Goal: Task Accomplishment & Management: Manage account settings

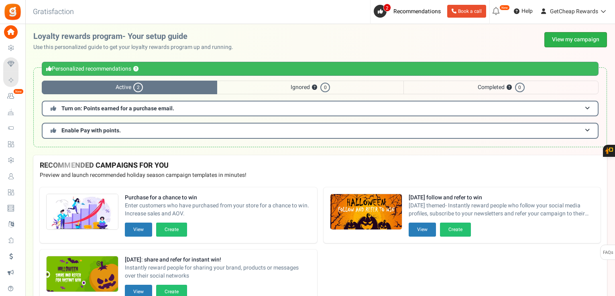
click at [568, 41] on link "View my campaign" at bounding box center [575, 39] width 63 height 15
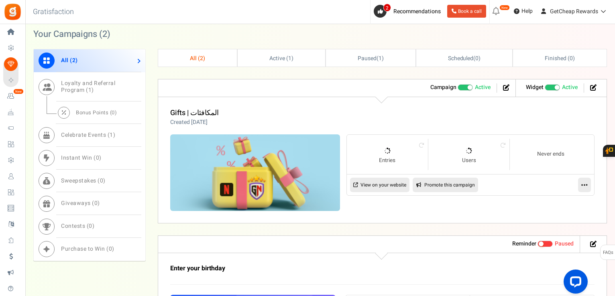
scroll to position [321, 0]
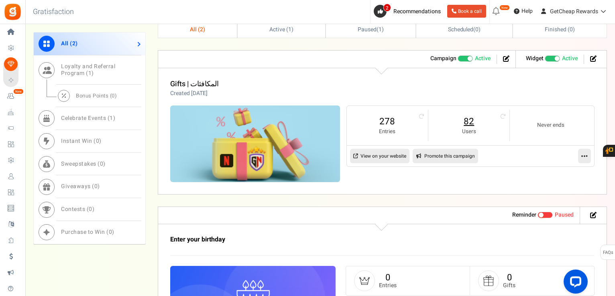
click at [464, 118] on link "82" at bounding box center [468, 121] width 65 height 13
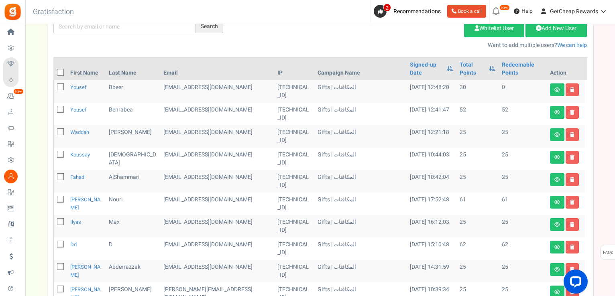
scroll to position [80, 0]
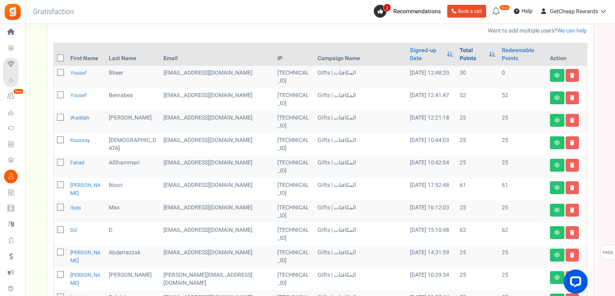
click at [460, 47] on link "Total Points" at bounding box center [473, 55] width 26 height 16
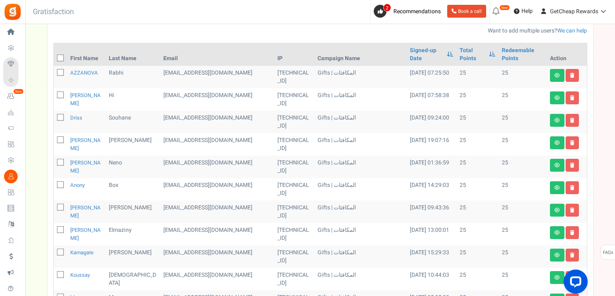
click at [58, 56] on icon at bounding box center [60, 58] width 5 height 5
click at [54, 56] on input "checkbox" at bounding box center [51, 58] width 5 height 5
checkbox input "true"
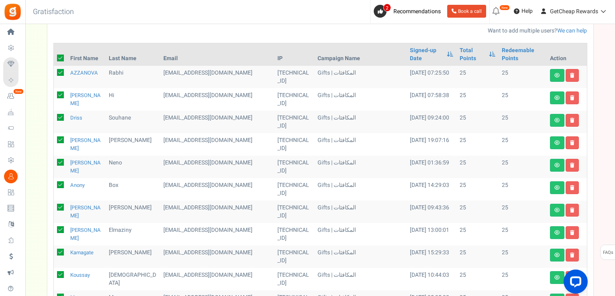
checkbox input "true"
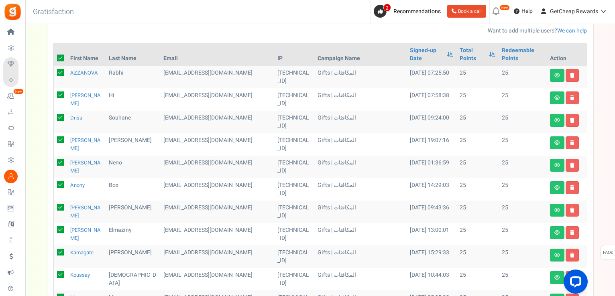
checkbox input "true"
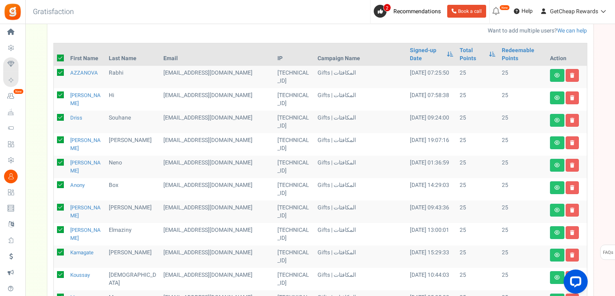
checkbox input "true"
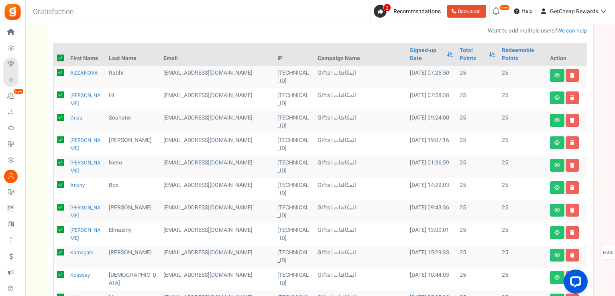
checkbox input "true"
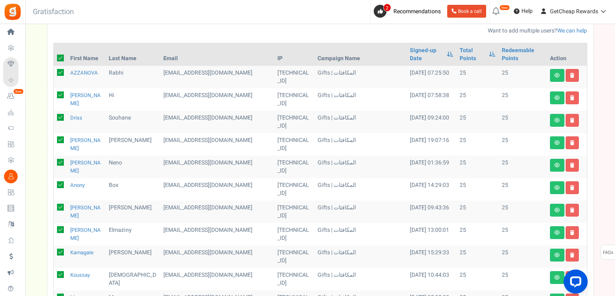
scroll to position [0, 0]
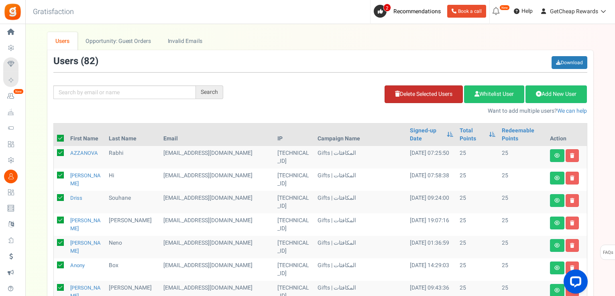
click at [401, 89] on link "Delete Selected Users" at bounding box center [424, 95] width 78 height 18
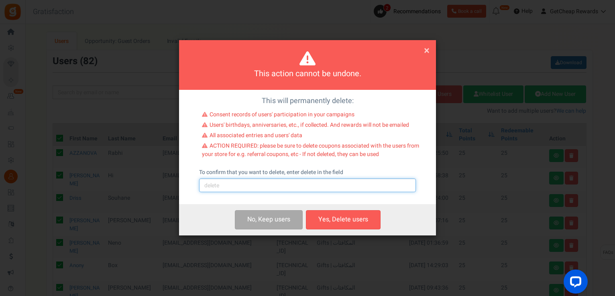
click at [294, 183] on input "text" at bounding box center [307, 186] width 217 height 14
type input "delete"
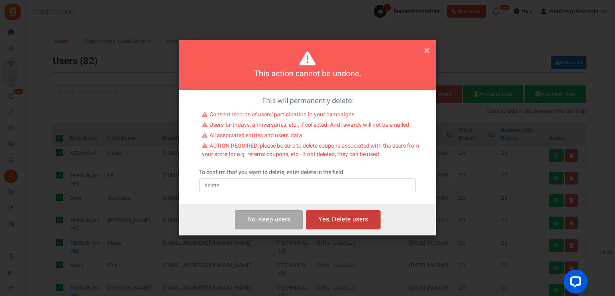
click at [329, 221] on button "Yes, Delete users" at bounding box center [343, 219] width 75 height 19
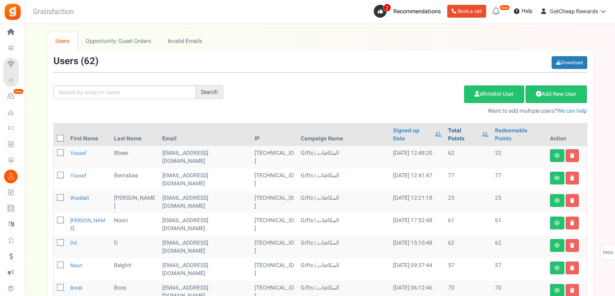
click at [462, 130] on link "Total Points" at bounding box center [463, 135] width 30 height 16
